Goal: Book appointment/travel/reservation

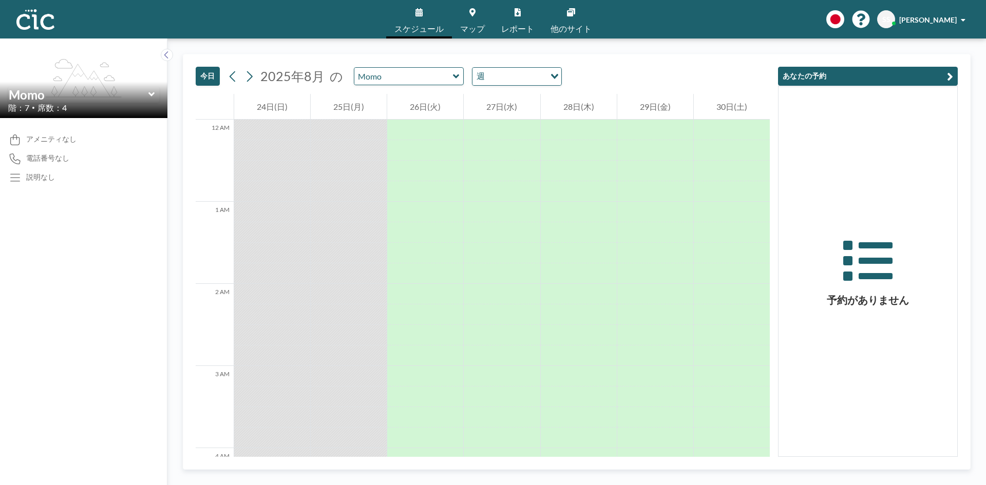
scroll to position [1048, 0]
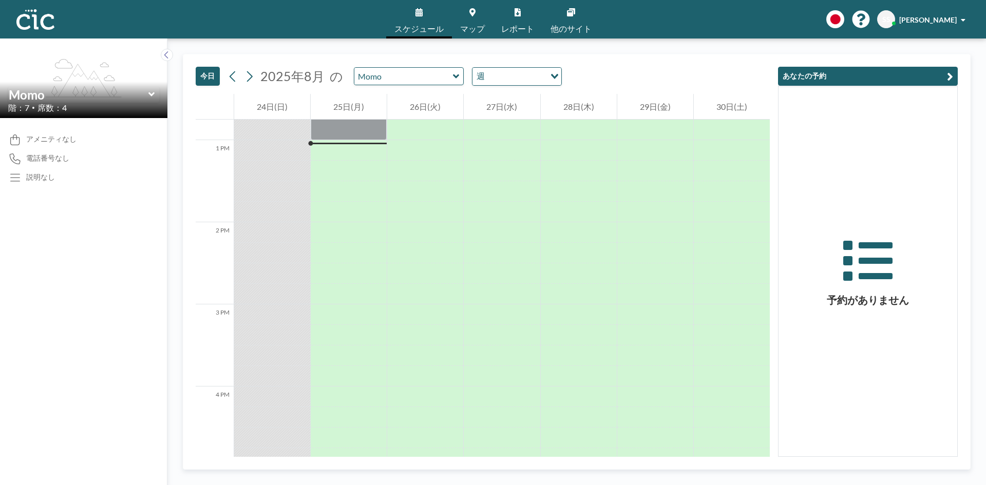
click at [153, 92] on icon at bounding box center [151, 94] width 7 height 10
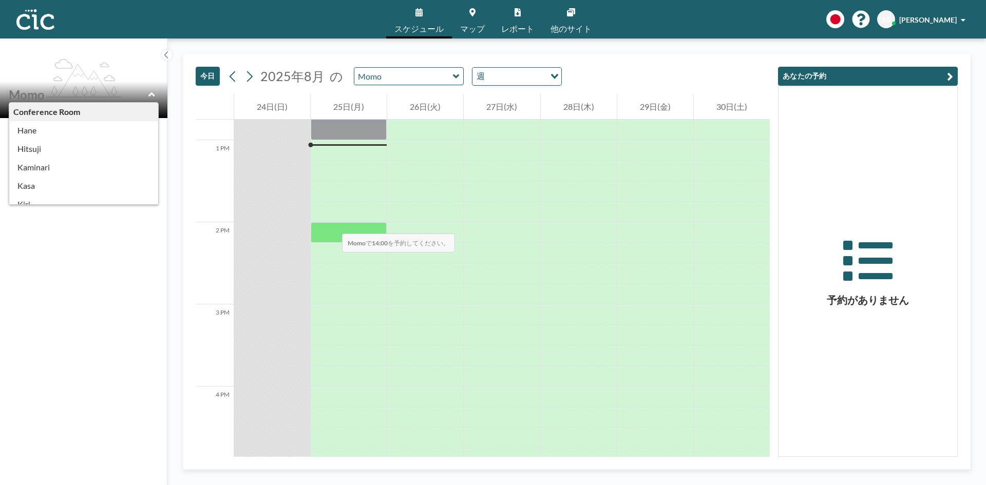
click at [332, 223] on div at bounding box center [349, 232] width 76 height 21
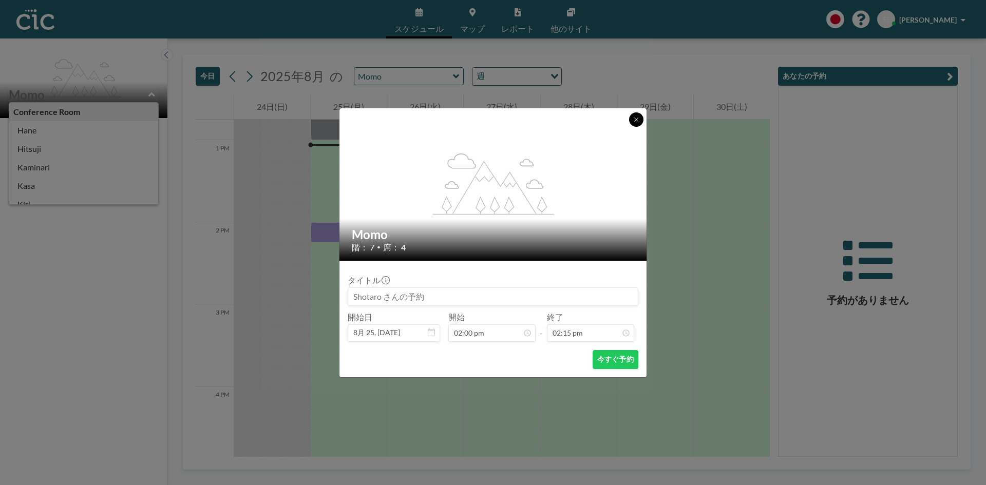
click at [639, 116] on button at bounding box center [636, 119] width 14 height 14
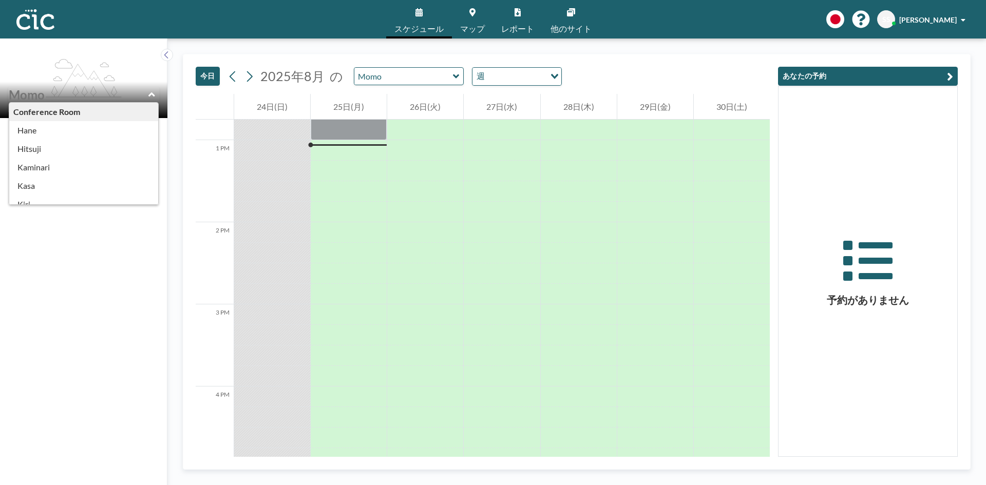
click at [112, 268] on div "アメニティなし 電話番号なし 説明なし" at bounding box center [83, 301] width 167 height 367
click at [162, 57] on button at bounding box center [167, 55] width 12 height 12
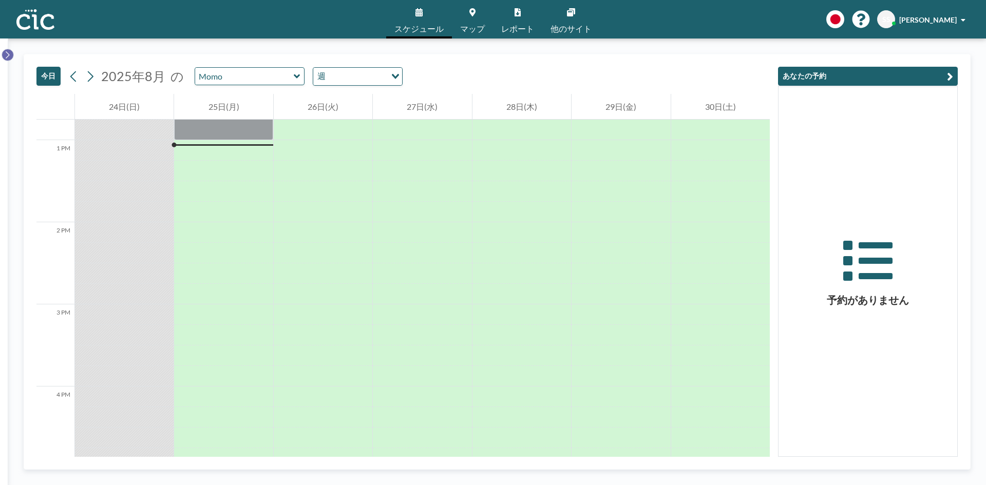
click at [7, 53] on icon at bounding box center [8, 54] width 4 height 7
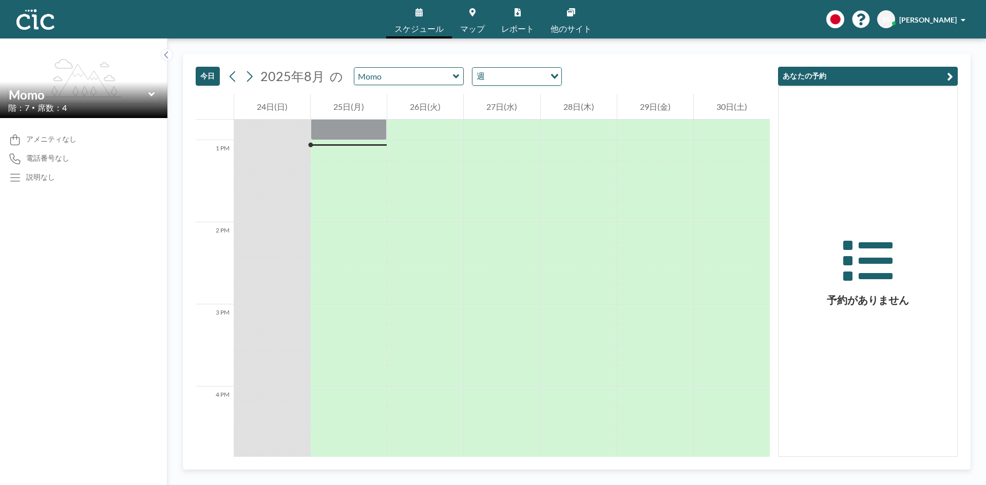
click at [453, 77] on icon at bounding box center [456, 76] width 6 height 4
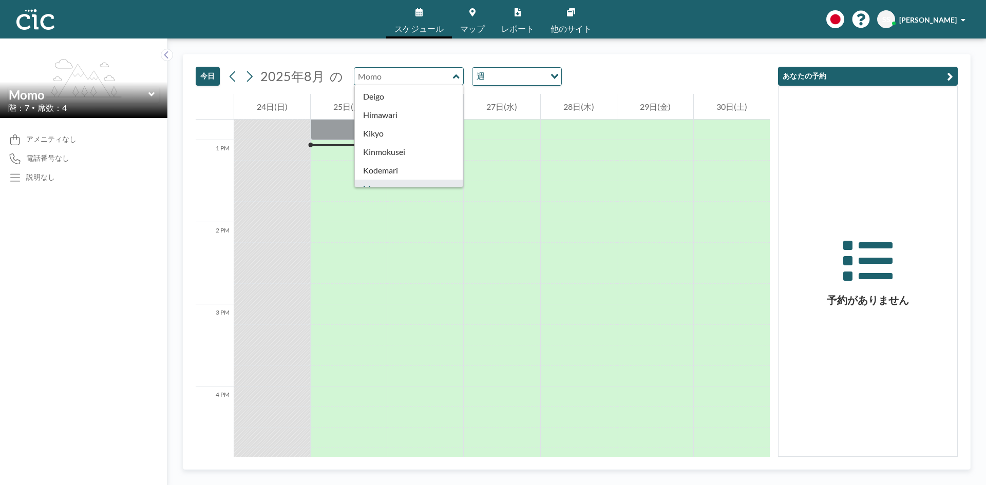
scroll to position [154, 0]
click at [373, 149] on div "Phone Booth" at bounding box center [409, 144] width 108 height 18
click at [371, 142] on div "Phone Booth" at bounding box center [409, 144] width 108 height 18
type input "Ajisai"
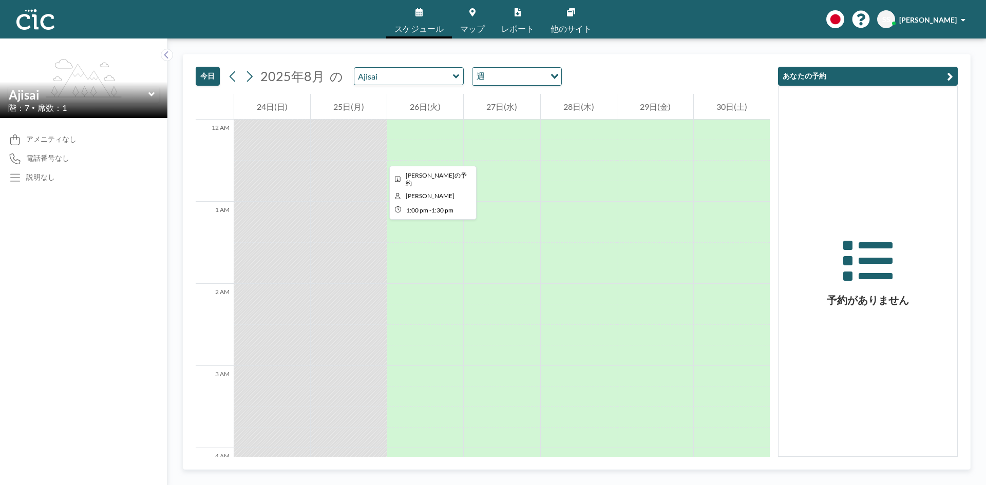
scroll to position [1048, 0]
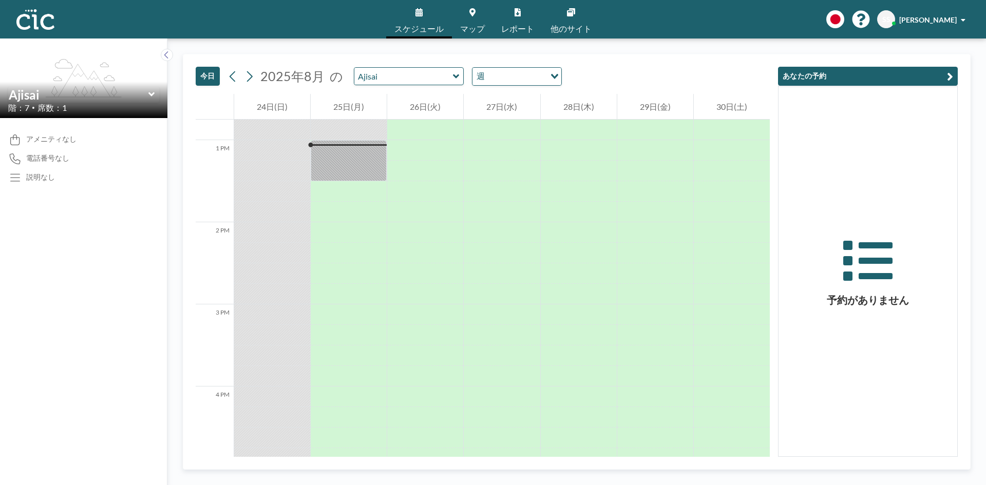
click at [454, 83] on div "Ajisai" at bounding box center [409, 76] width 110 height 18
click at [453, 74] on icon at bounding box center [456, 76] width 7 height 10
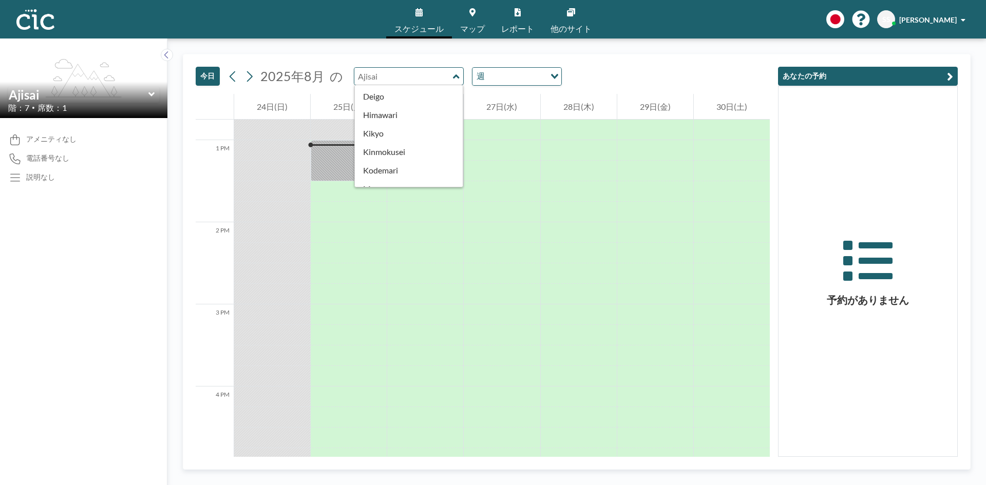
scroll to position [308, 0]
type input "Nanohana"
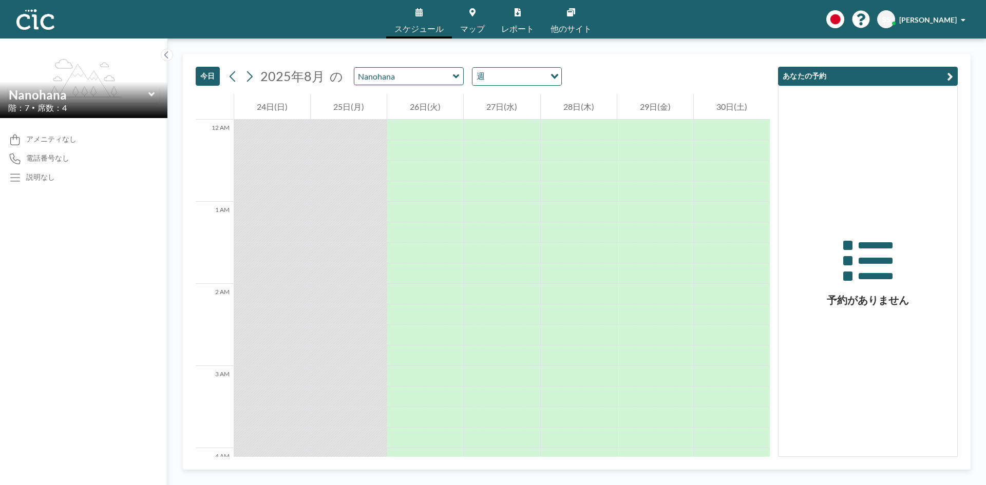
scroll to position [1048, 0]
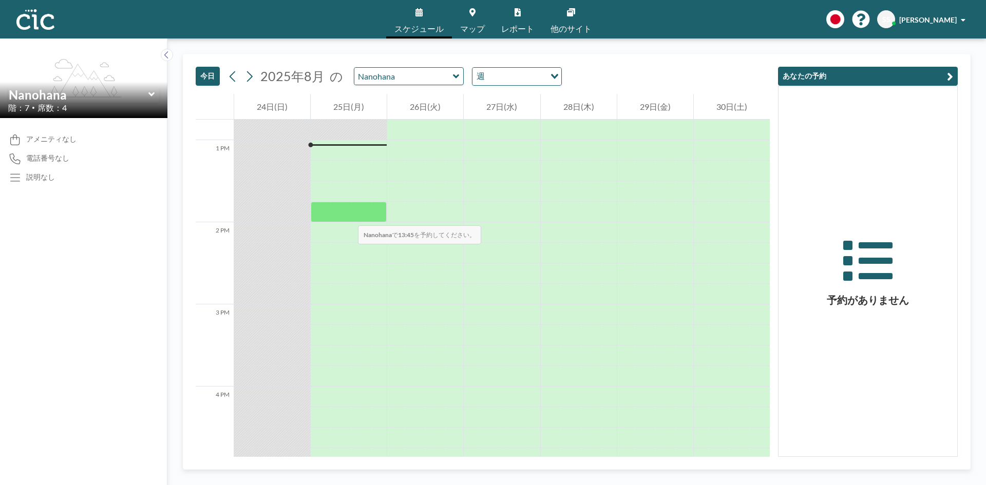
click at [346, 211] on div at bounding box center [349, 212] width 76 height 21
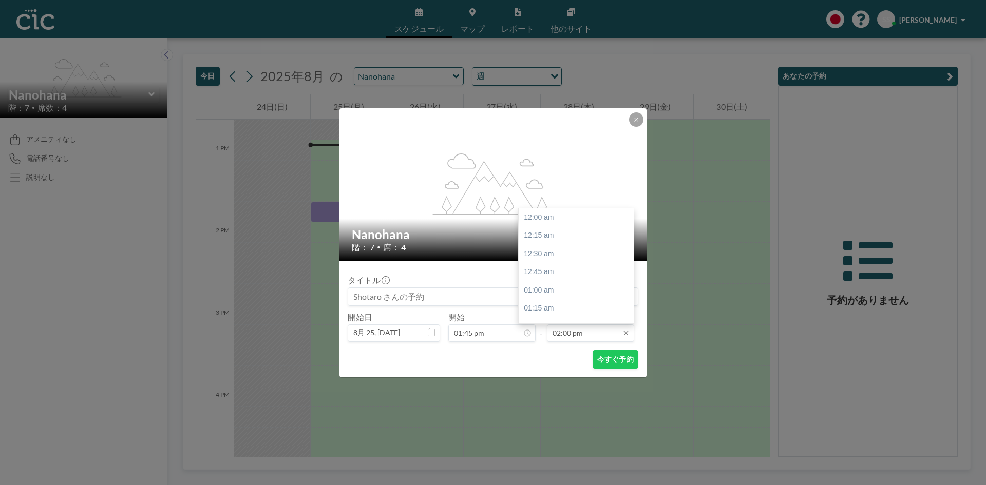
scroll to position [1024, 0]
click at [595, 333] on input "02:00 pm" at bounding box center [590, 333] width 87 height 17
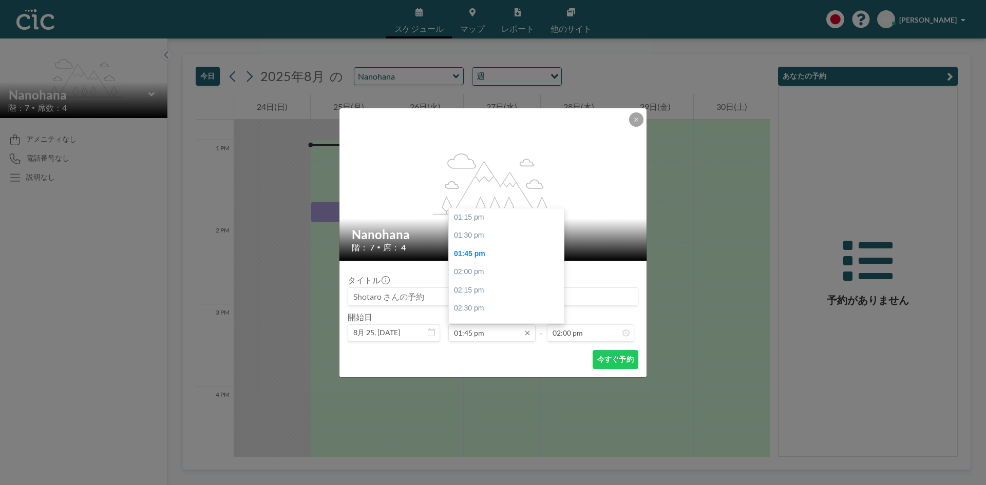
scroll to position [36, 0]
click at [494, 331] on input "01:45 pm" at bounding box center [491, 333] width 87 height 17
click at [476, 240] on div "02:00 pm" at bounding box center [509, 236] width 120 height 18
type input "02:00 pm"
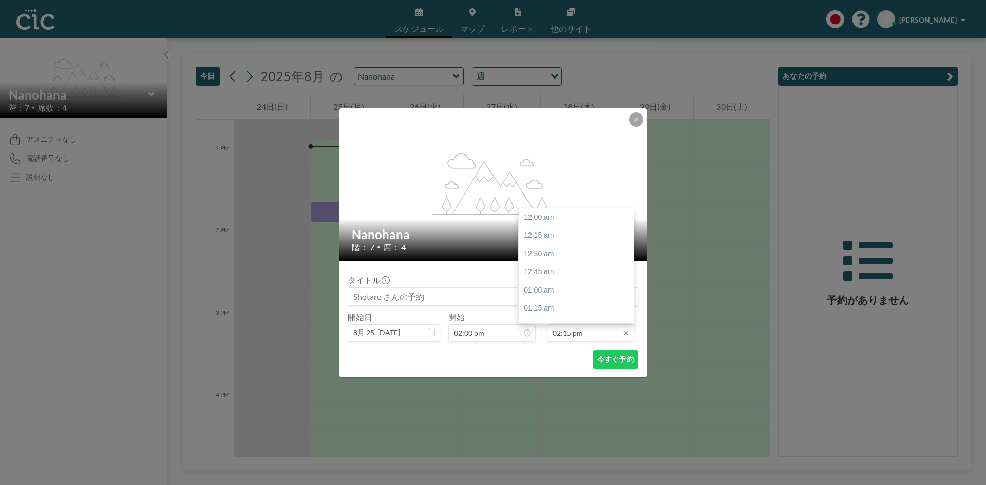
scroll to position [1042, 0]
click at [596, 334] on input "02:15 pm" at bounding box center [590, 333] width 87 height 17
click at [539, 307] on div "04:15 pm" at bounding box center [579, 312] width 120 height 18
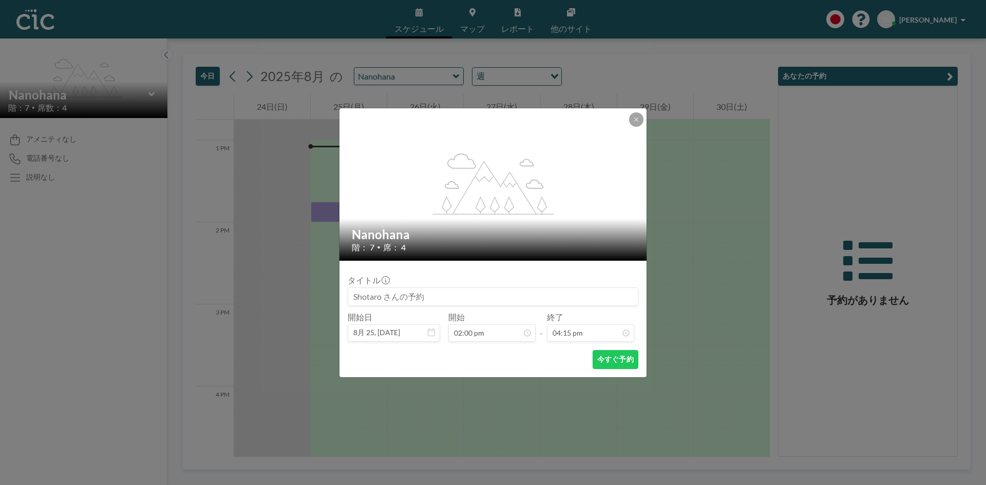
click at [531, 356] on div "今すぐ予約" at bounding box center [493, 359] width 291 height 19
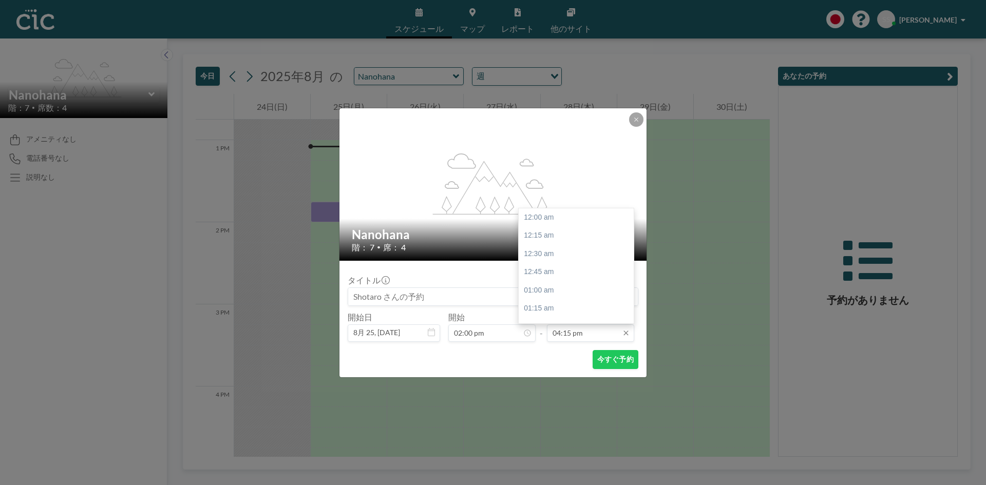
scroll to position [1189, 0]
click at [601, 336] on input "04:15 pm" at bounding box center [590, 333] width 87 height 17
click at [539, 301] on div "04:00 pm" at bounding box center [579, 302] width 120 height 18
type input "04:00 pm"
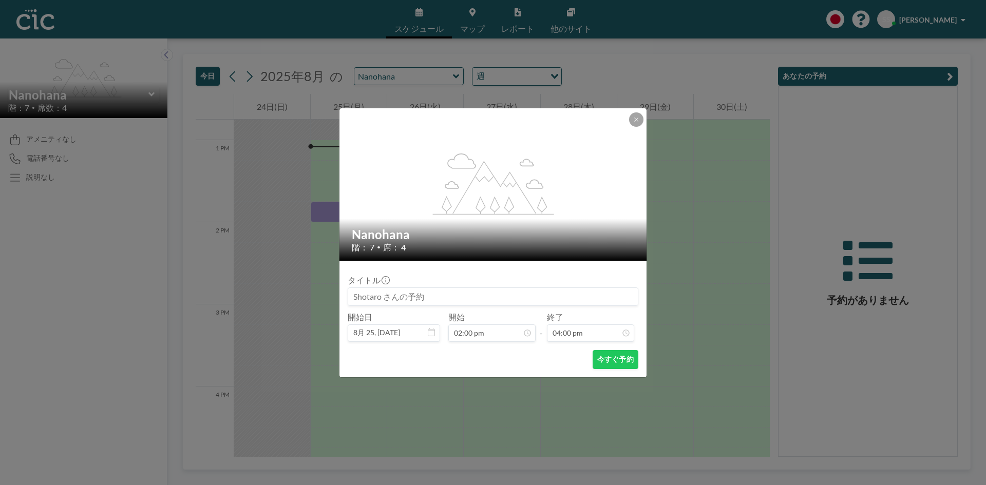
click at [546, 361] on div "今すぐ予約" at bounding box center [493, 359] width 291 height 19
click at [613, 363] on button "今すぐ予約" at bounding box center [616, 359] width 46 height 19
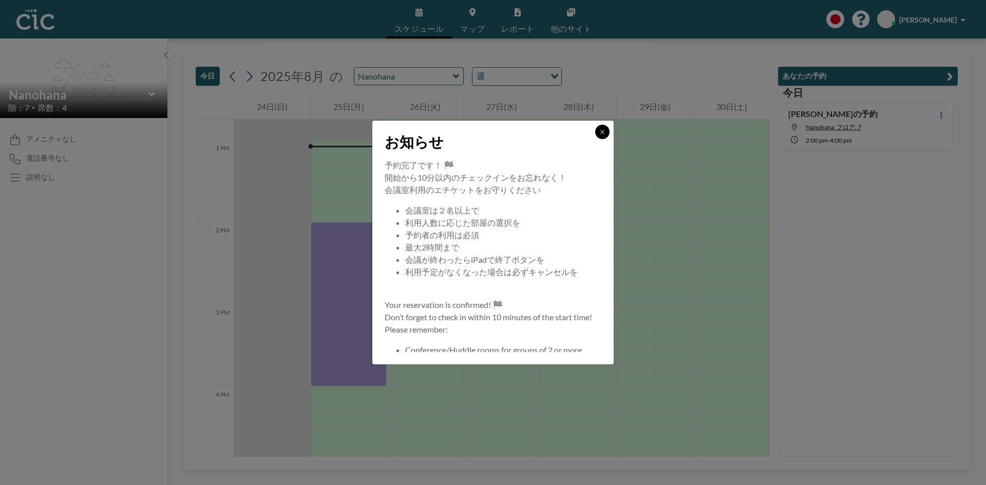
click at [602, 129] on icon at bounding box center [602, 132] width 6 height 6
